Goal: Task Accomplishment & Management: Use online tool/utility

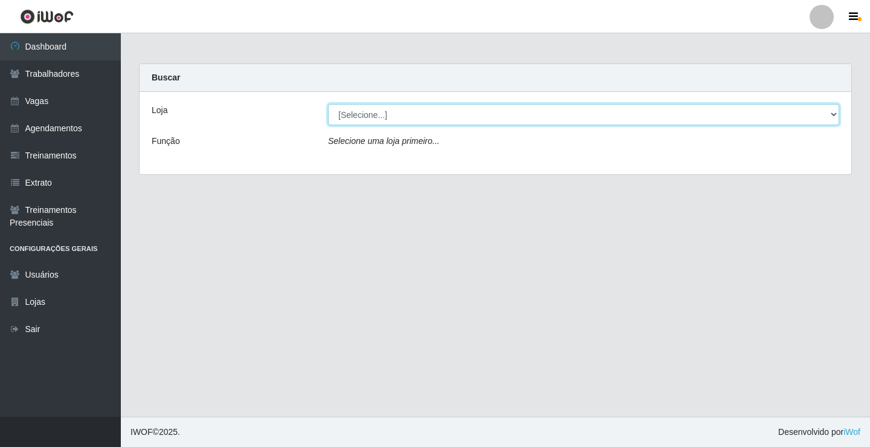
click at [375, 114] on select "[Selecione...] Edilicya Supermercado" at bounding box center [583, 114] width 511 height 21
select select "460"
click at [328, 104] on select "[Selecione...] Edilicya Supermercado" at bounding box center [583, 114] width 511 height 21
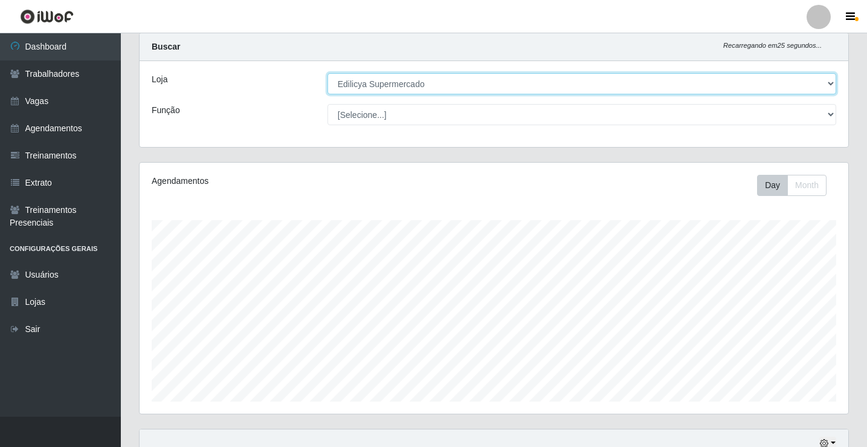
scroll to position [13, 0]
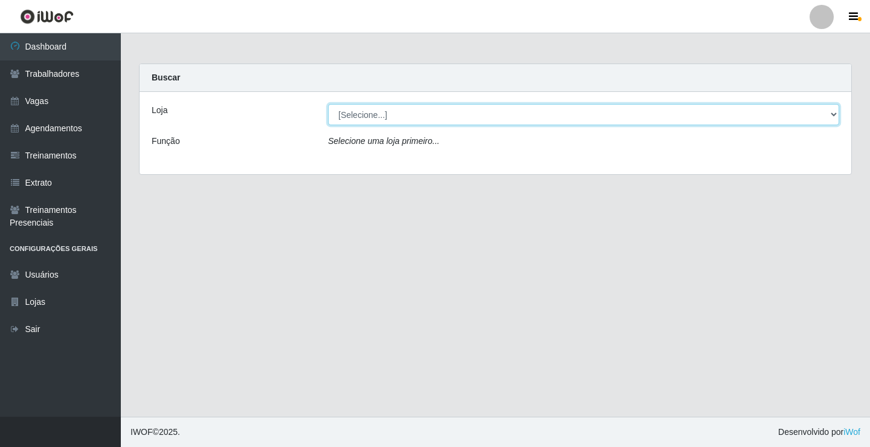
click at [360, 115] on select "[Selecione...] Edilicya Supermercado" at bounding box center [583, 114] width 511 height 21
select select "460"
click at [328, 104] on select "[Selecione...] Edilicya Supermercado" at bounding box center [583, 114] width 511 height 21
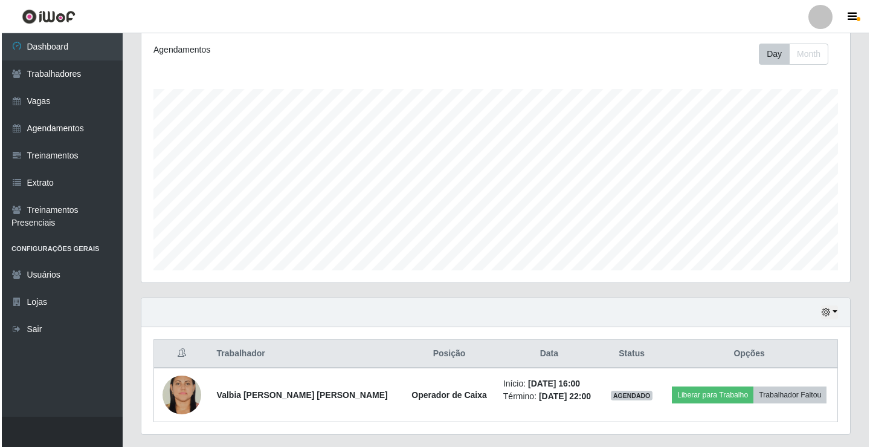
scroll to position [195, 0]
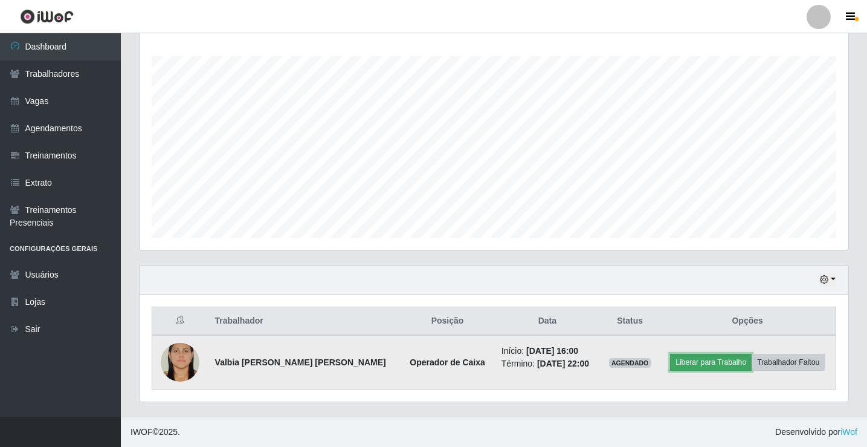
click at [689, 359] on button "Liberar para Trabalho" at bounding box center [711, 362] width 82 height 17
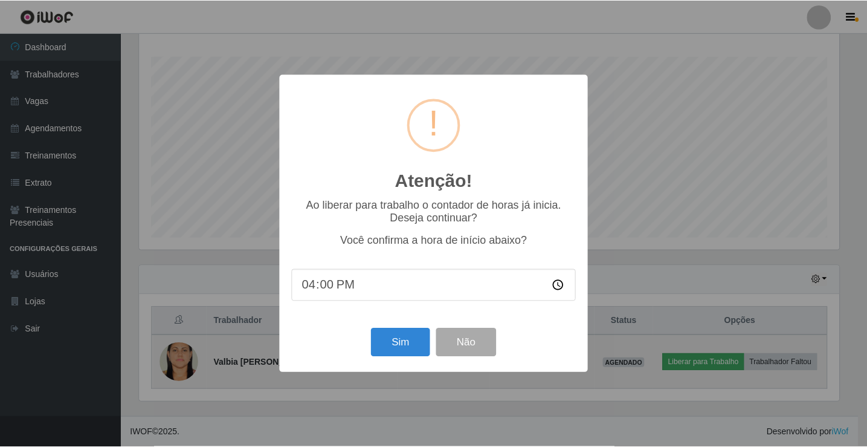
scroll to position [251, 703]
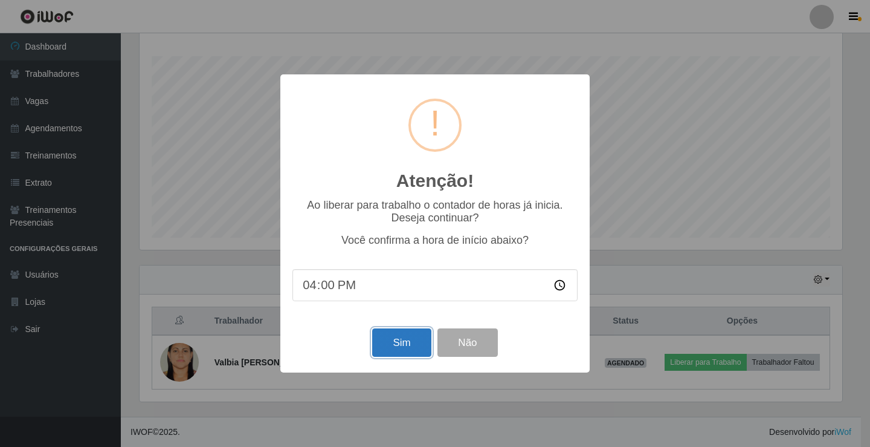
click at [377, 340] on button "Sim" at bounding box center [401, 342] width 59 height 28
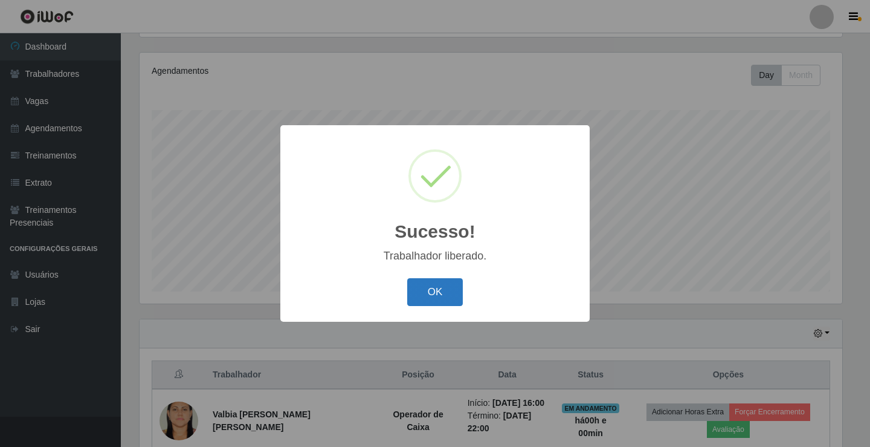
click at [421, 291] on button "OK" at bounding box center [435, 292] width 56 height 28
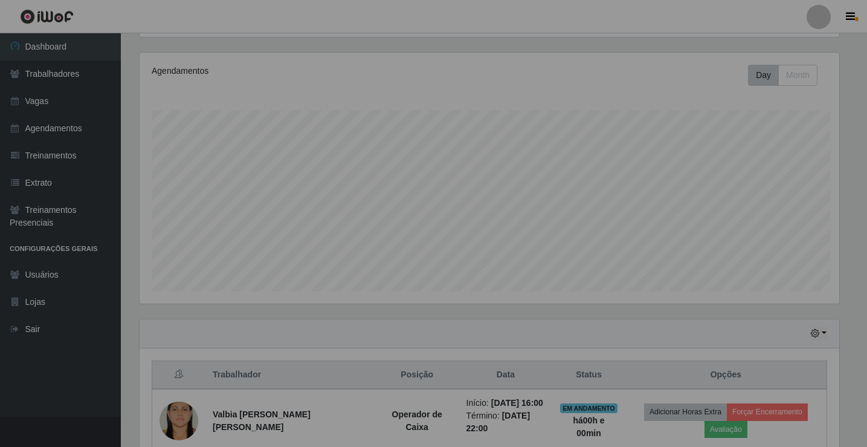
scroll to position [251, 709]
